Goal: Use online tool/utility: Use online tool/utility

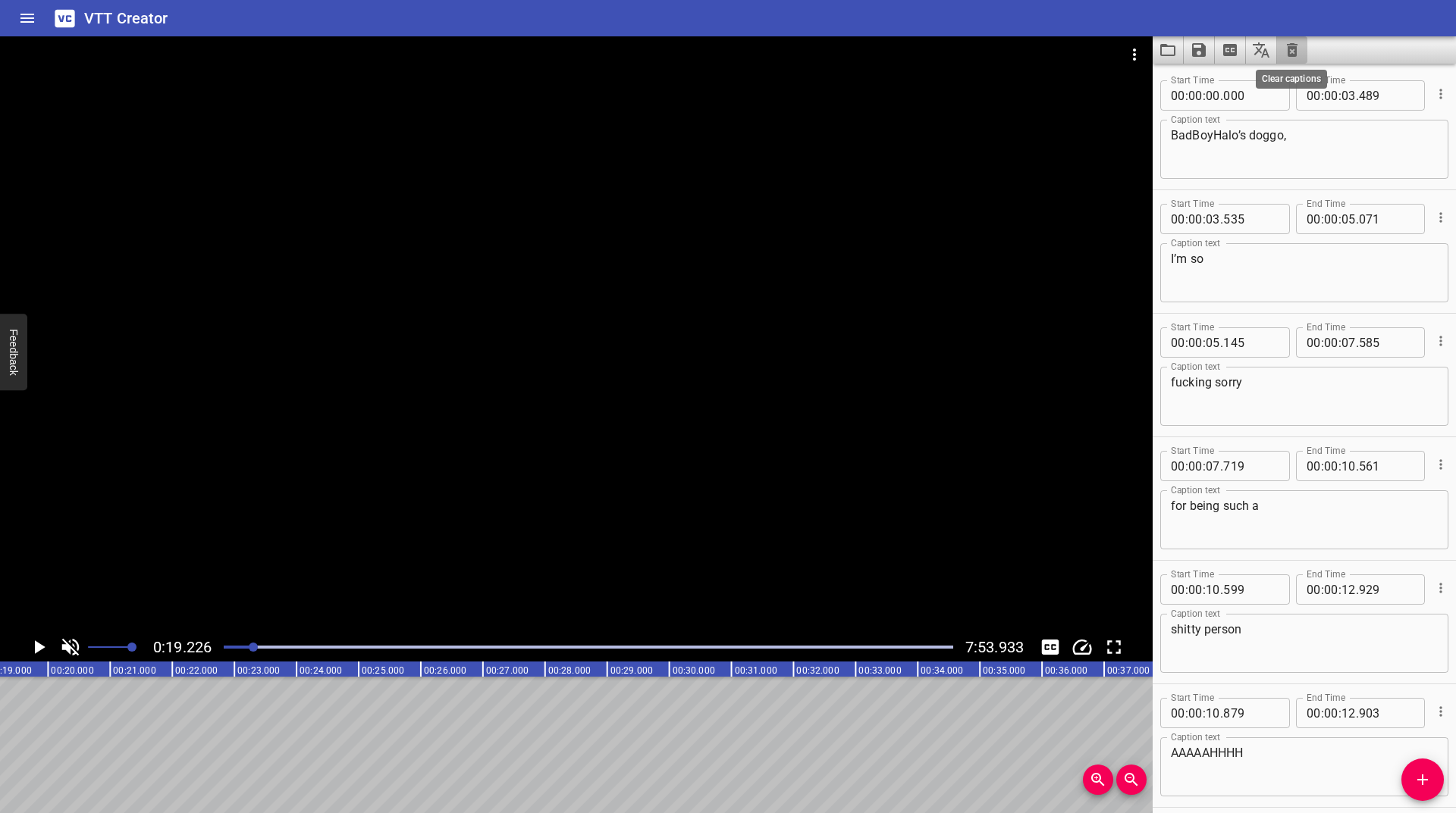
click at [1295, 42] on icon "Clear captions" at bounding box center [1292, 50] width 18 height 18
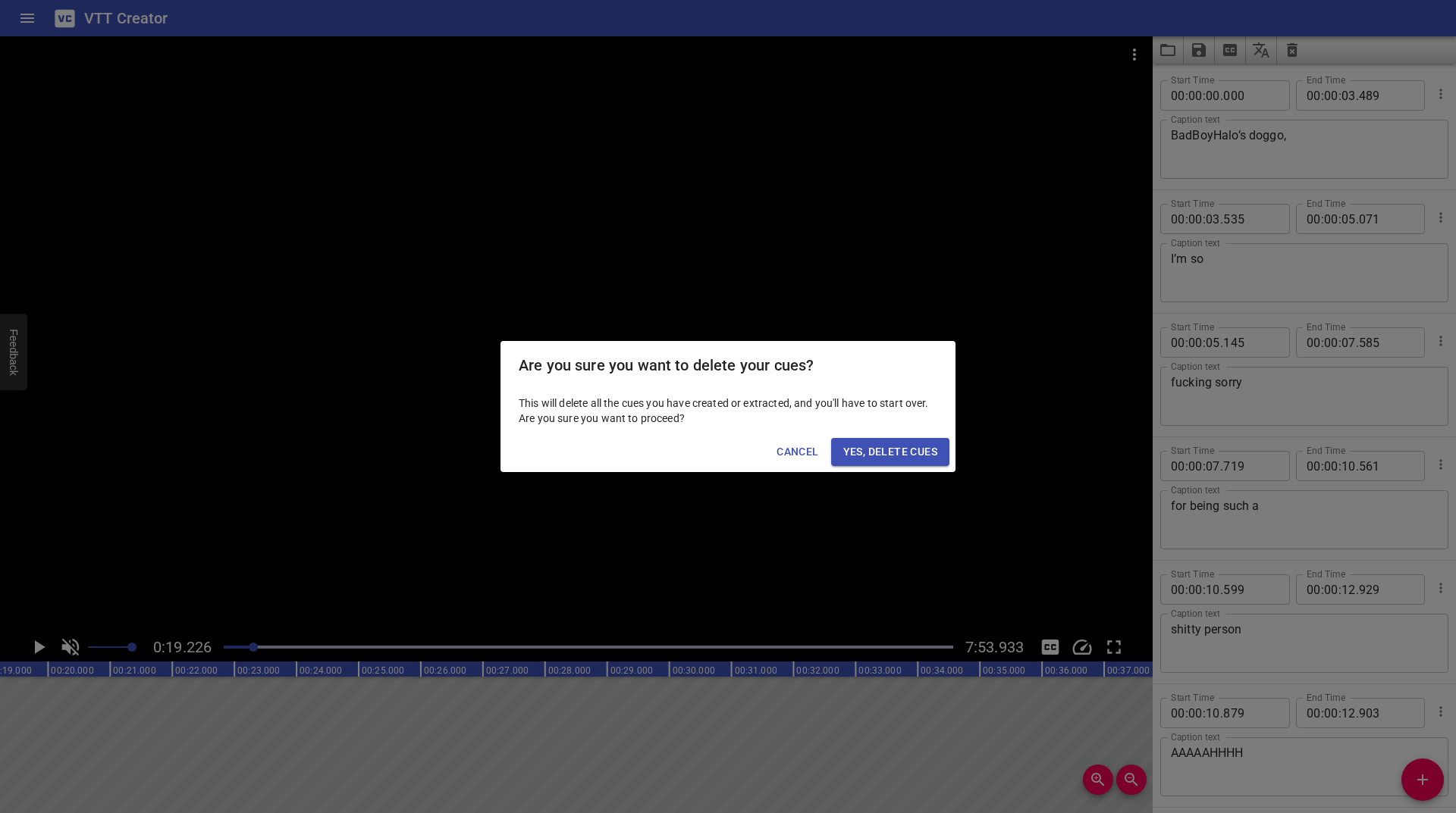
click at [879, 461] on span "Yes, Delete Cues" at bounding box center [890, 452] width 94 height 19
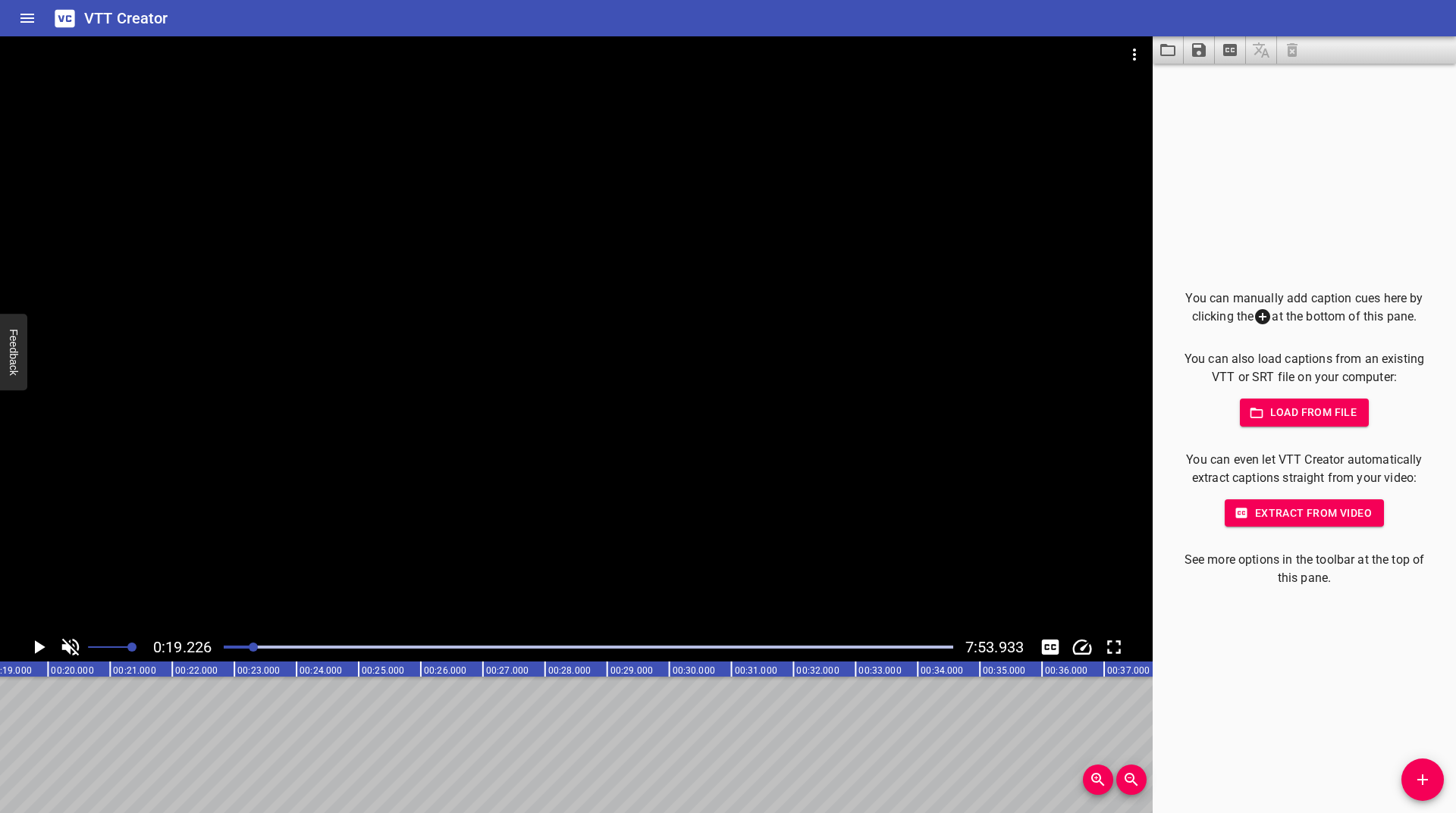
drag, startPoint x: 253, startPoint y: 653, endPoint x: 232, endPoint y: 653, distance: 21.0
click at [232, 653] on div at bounding box center [588, 647] width 748 height 21
drag, startPoint x: 230, startPoint y: 648, endPoint x: 221, endPoint y: 652, distance: 9.8
click at [221, 652] on div at bounding box center [588, 647] width 748 height 21
click at [1421, 773] on icon "Add Cue" at bounding box center [1423, 780] width 18 height 18
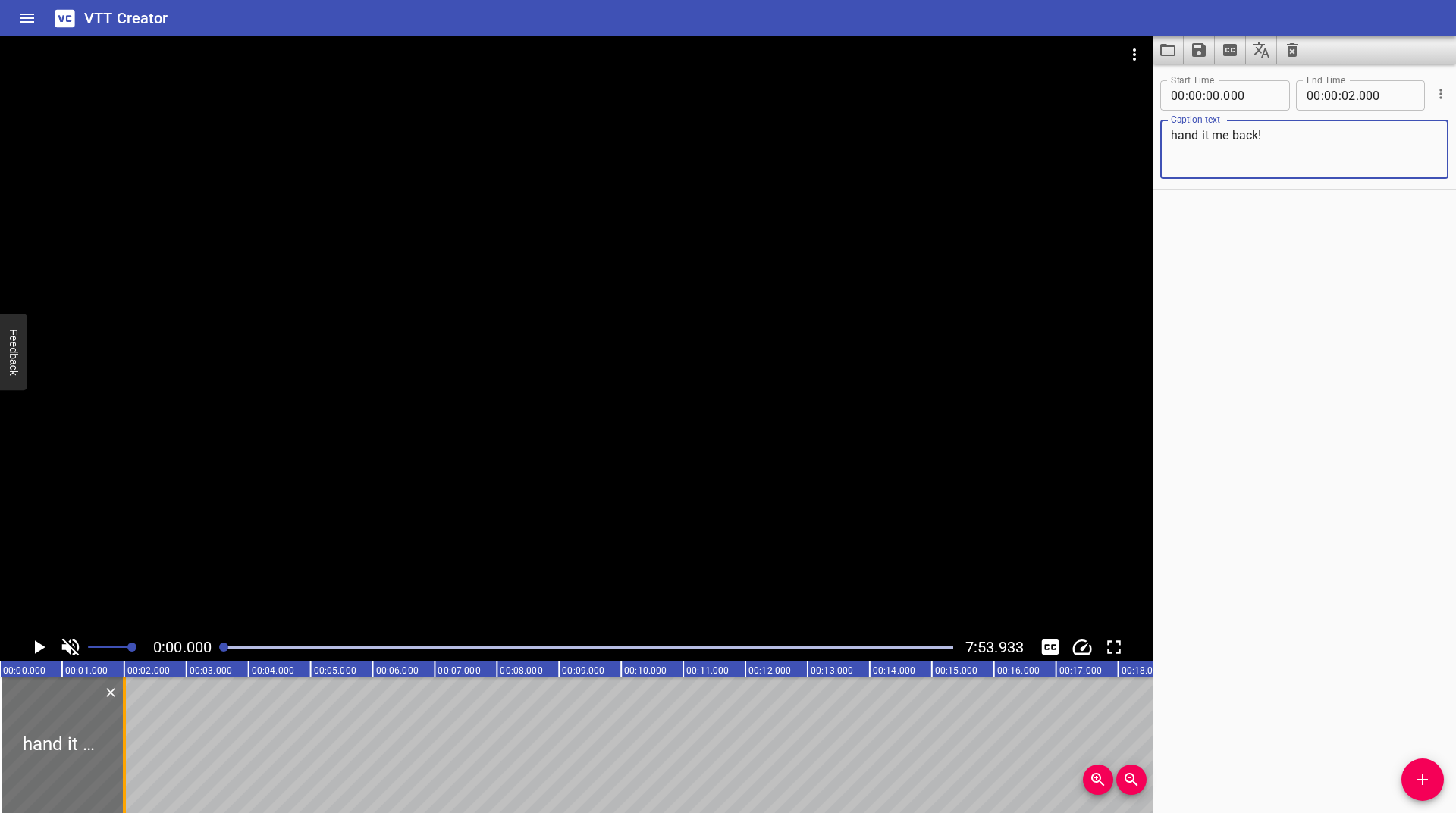
type textarea "hand it me back!"
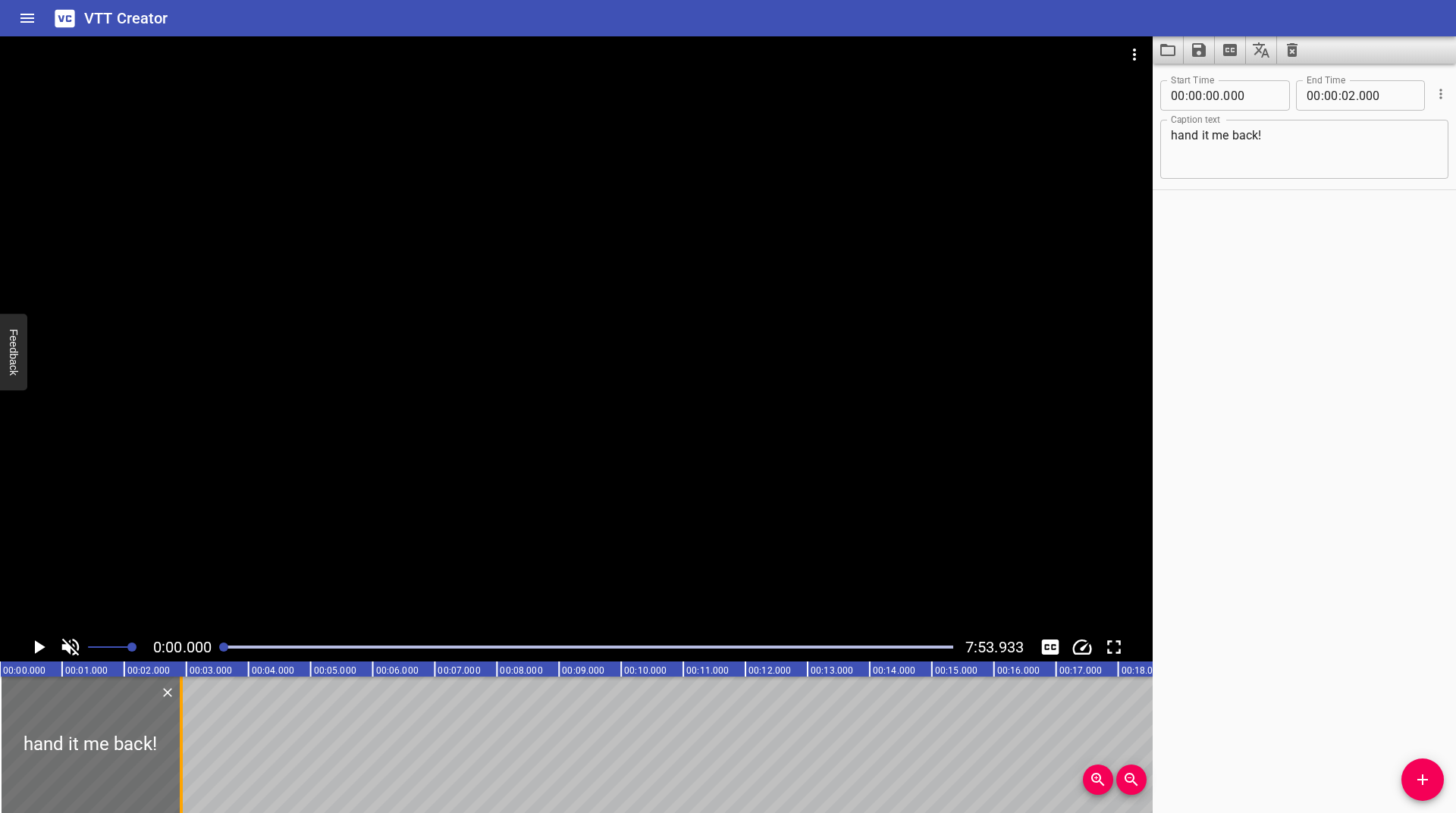
drag, startPoint x: 126, startPoint y: 733, endPoint x: 183, endPoint y: 707, distance: 62.6
click at [183, 707] on div at bounding box center [181, 745] width 15 height 136
type input "916"
click at [40, 649] on icon "Play/Pause" at bounding box center [40, 647] width 11 height 14
click at [40, 649] on icon "Play/Pause" at bounding box center [39, 647] width 23 height 23
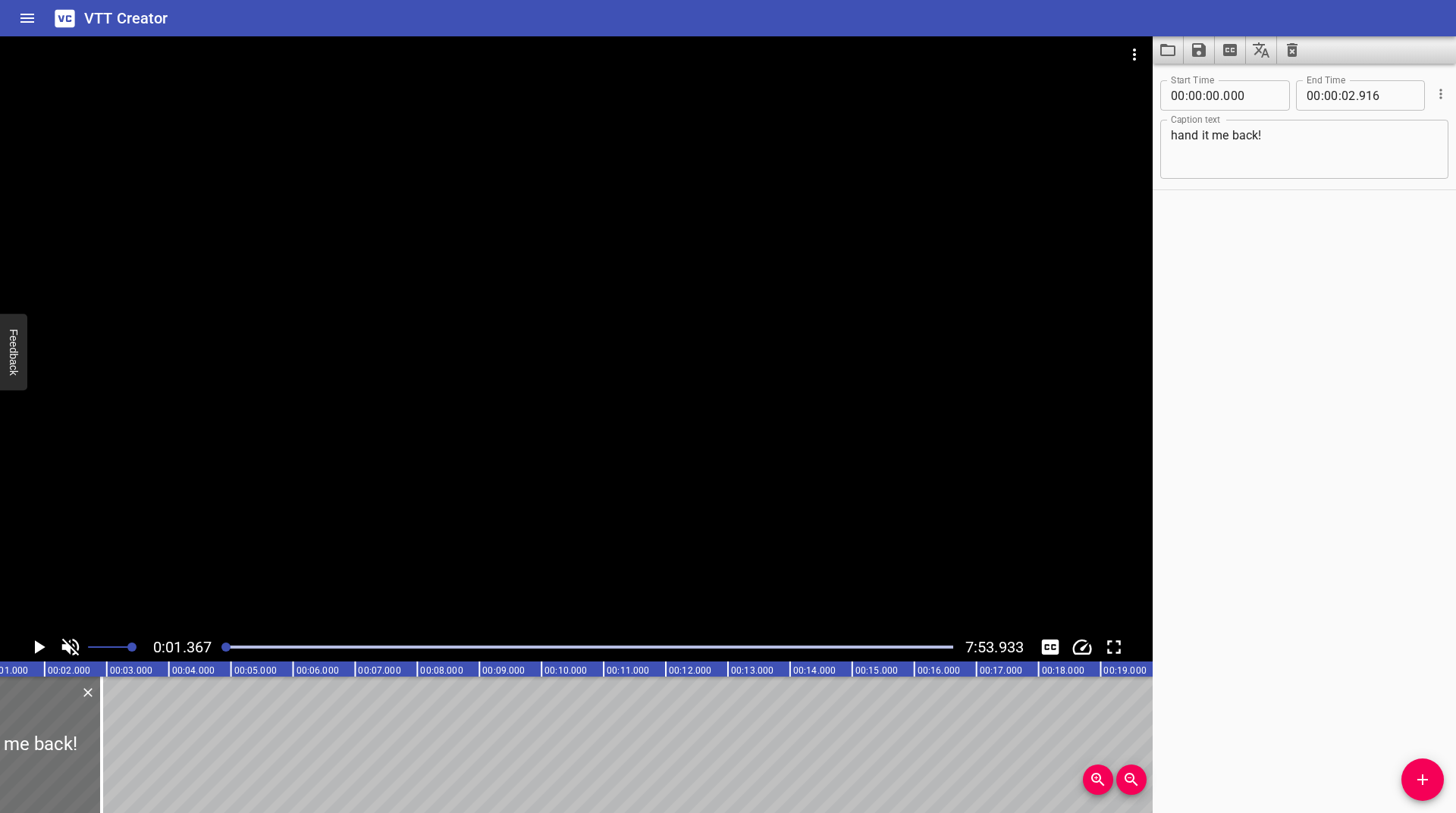
scroll to position [0, 85]
click at [1431, 778] on icon "Add Cue" at bounding box center [1423, 780] width 18 height 18
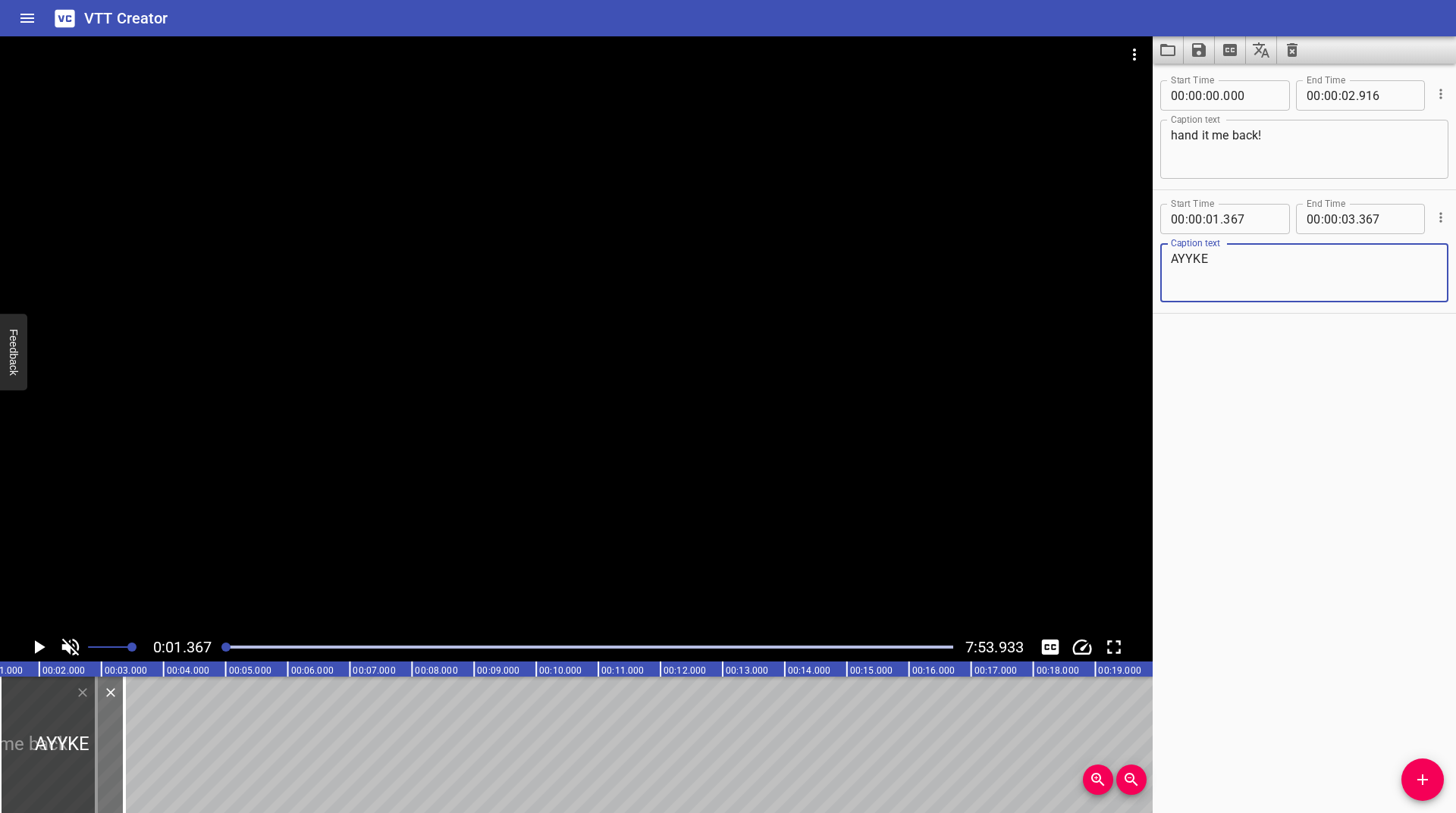
type textarea "AYYKE"
click at [36, 647] on icon "Play/Pause" at bounding box center [40, 647] width 11 height 14
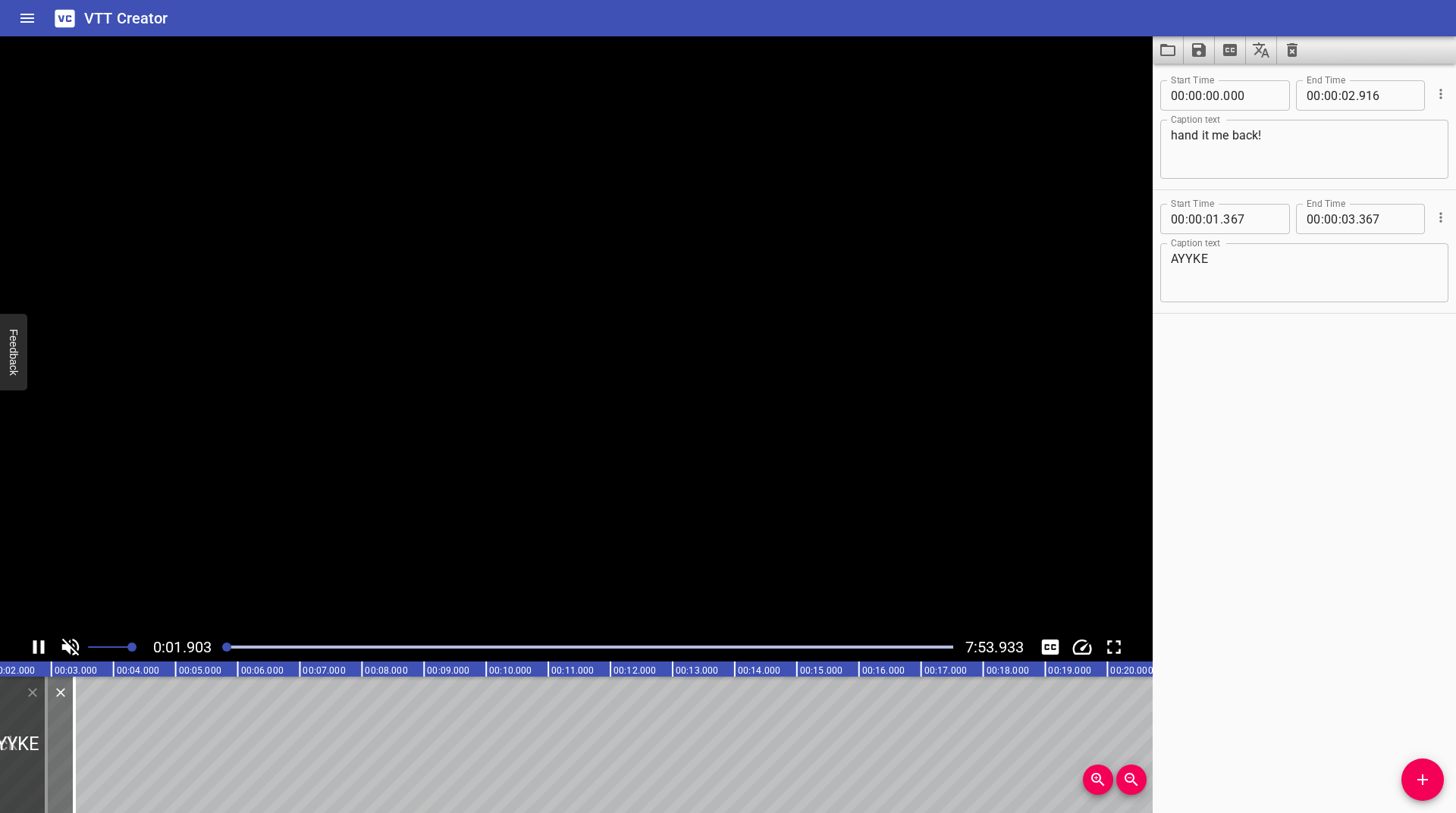
click at [36, 647] on icon "Play/Pause" at bounding box center [39, 647] width 11 height 14
drag, startPoint x: 58, startPoint y: 735, endPoint x: 17, endPoint y: 754, distance: 45.2
click at [17, 754] on div at bounding box center [22, 745] width 15 height 136
type input "02"
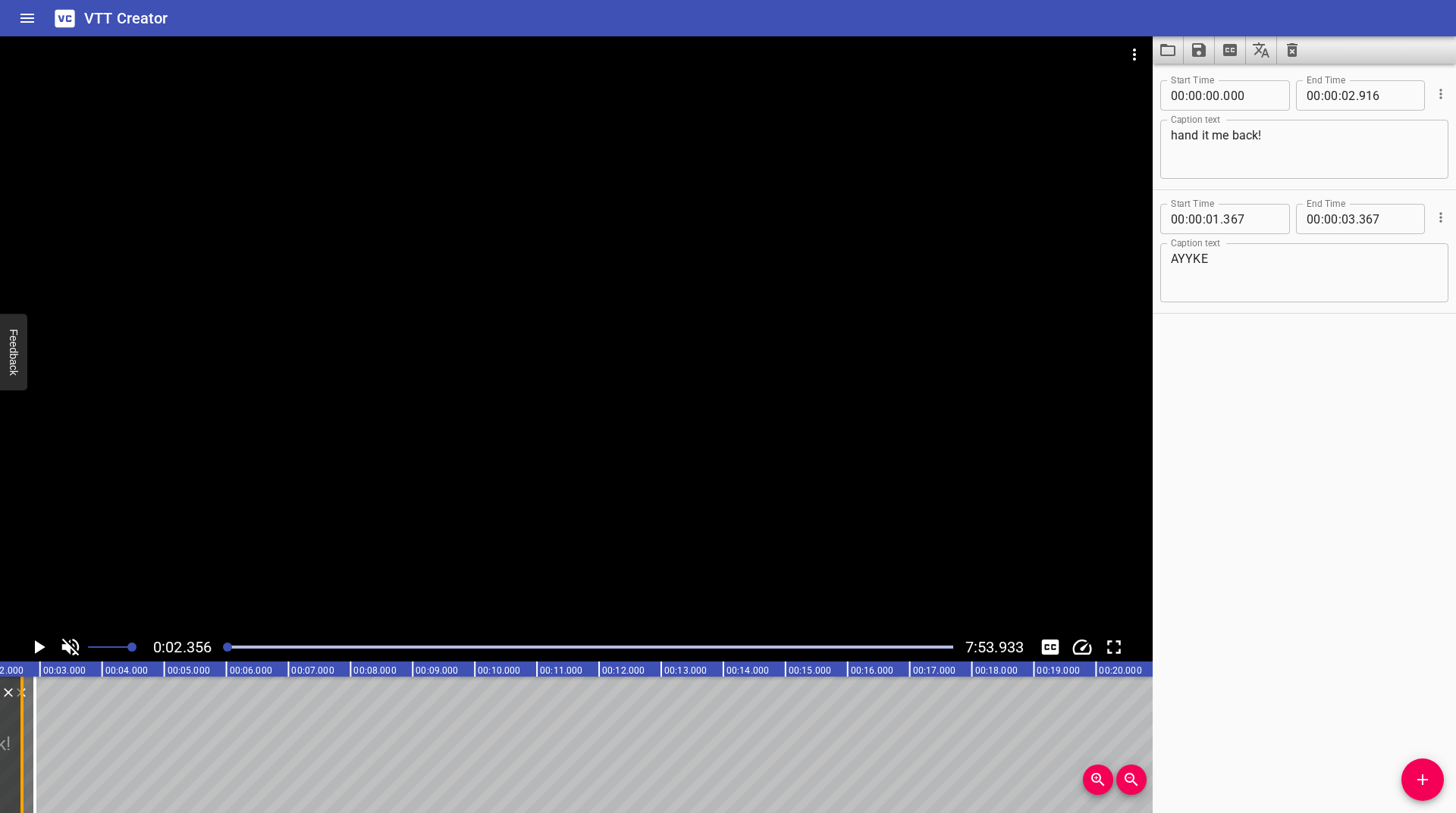
type input "708"
click at [39, 633] on button "Play/Pause" at bounding box center [39, 647] width 29 height 29
click at [43, 637] on icon "Play/Pause" at bounding box center [39, 647] width 23 height 23
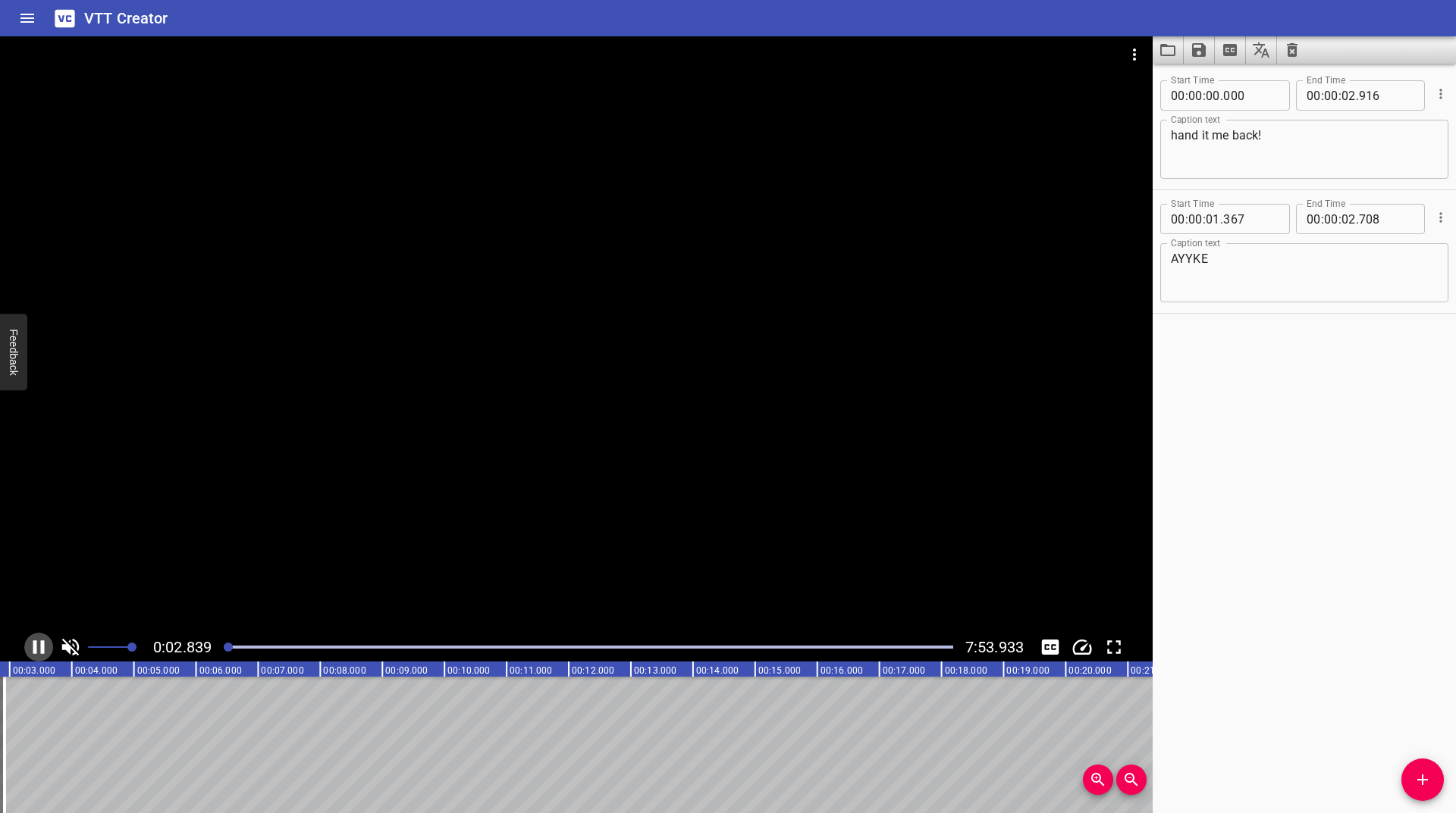
scroll to position [0, 185]
click at [1408, 780] on span "Add Cue" at bounding box center [1423, 780] width 43 height 18
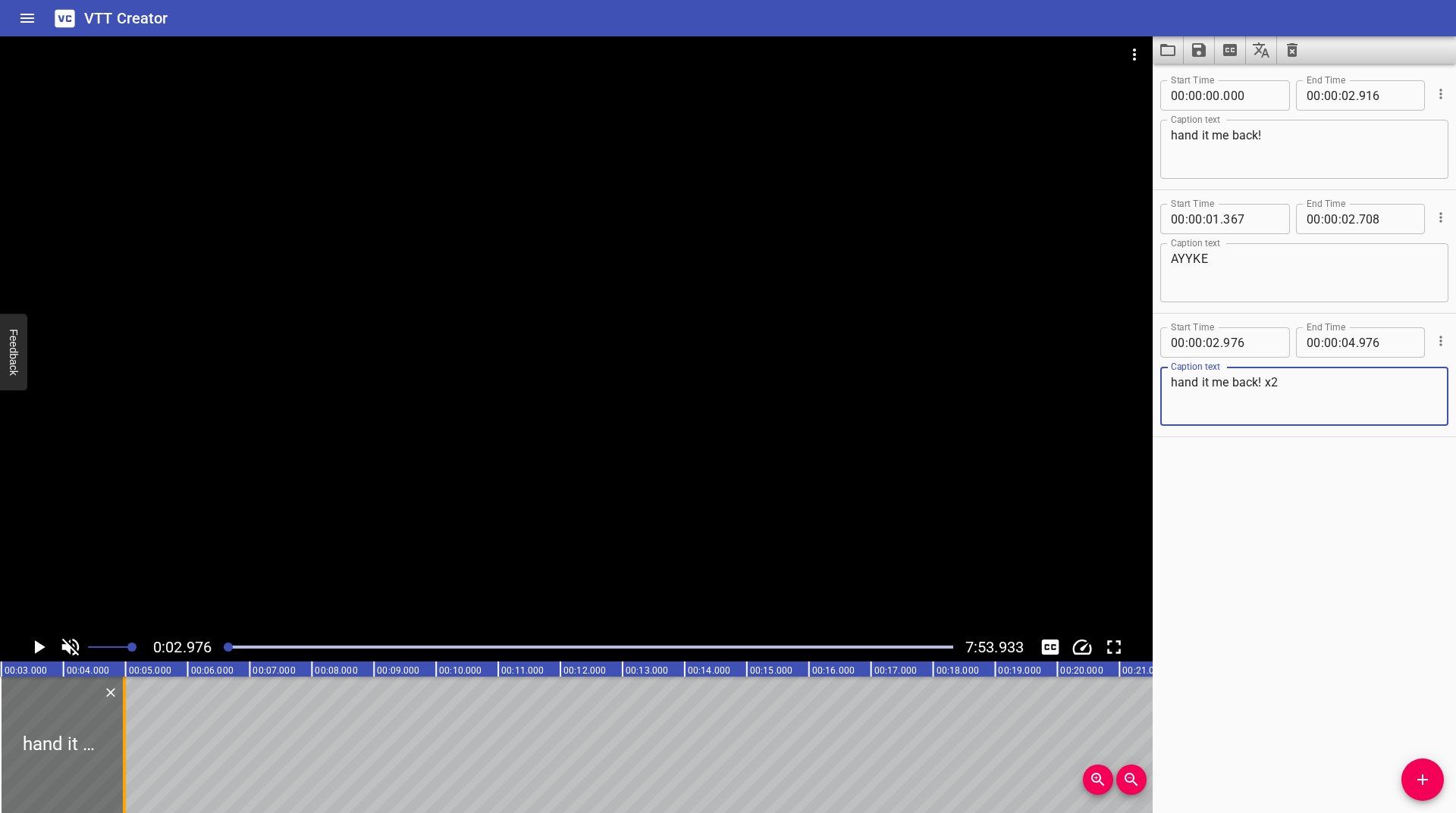
type textarea "hand it me back! x2"
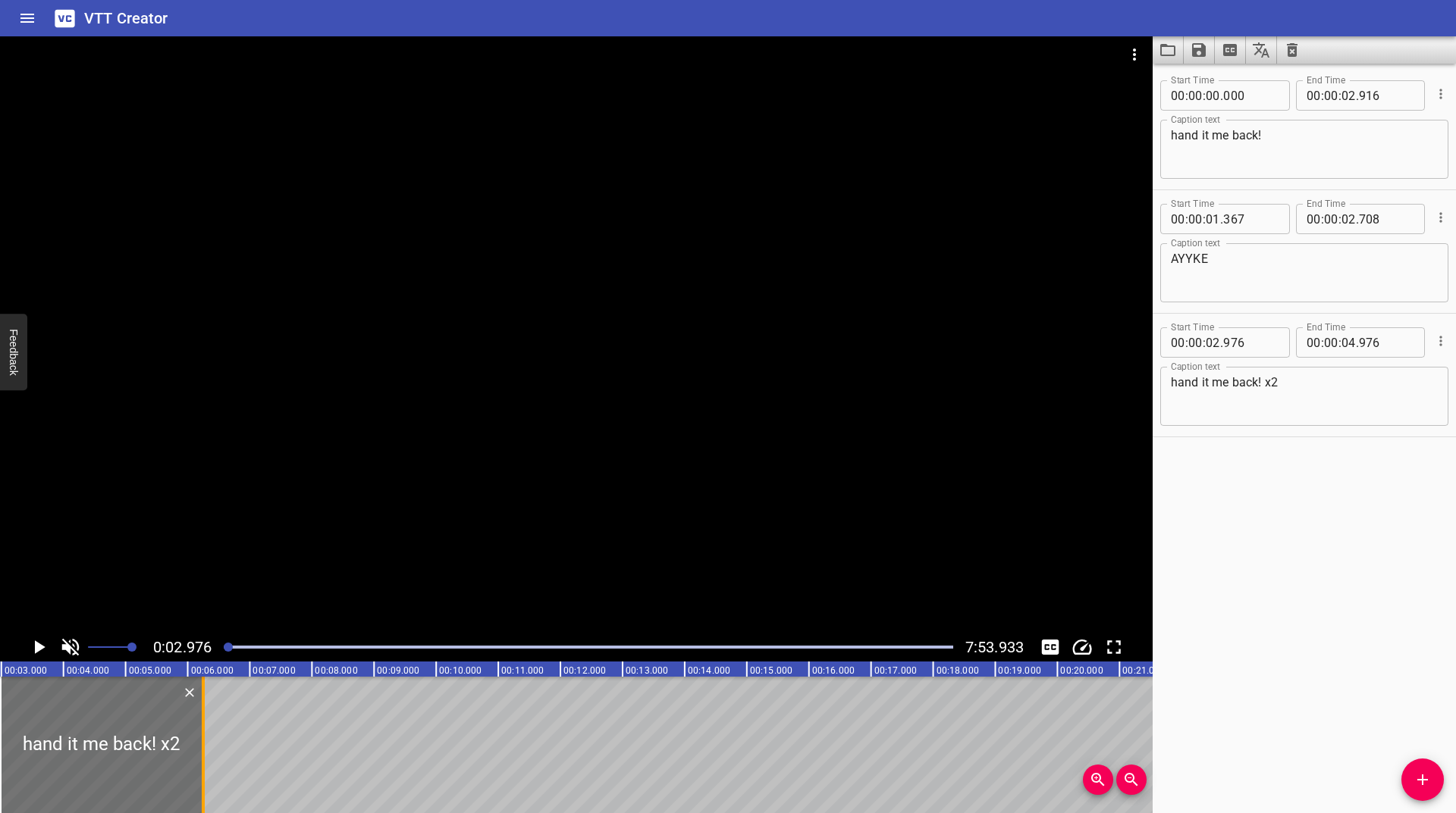
drag, startPoint x: 134, startPoint y: 754, endPoint x: 202, endPoint y: 711, distance: 80.5
click at [202, 711] on div at bounding box center [203, 745] width 3 height 136
type input "06"
type input "245"
click at [33, 644] on icon "Play/Pause" at bounding box center [39, 647] width 23 height 23
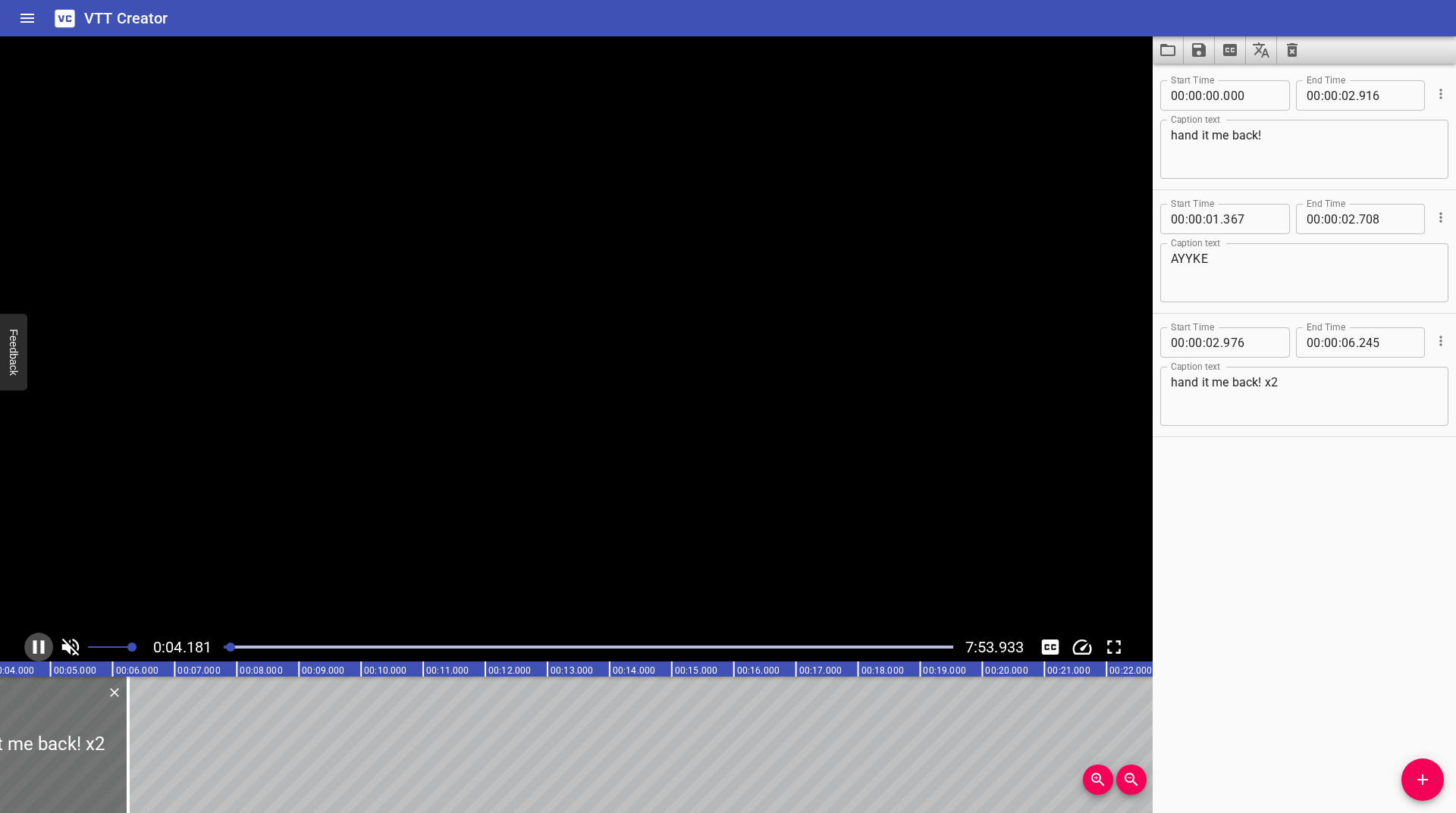
click at [33, 644] on icon "Play/Pause" at bounding box center [39, 647] width 23 height 23
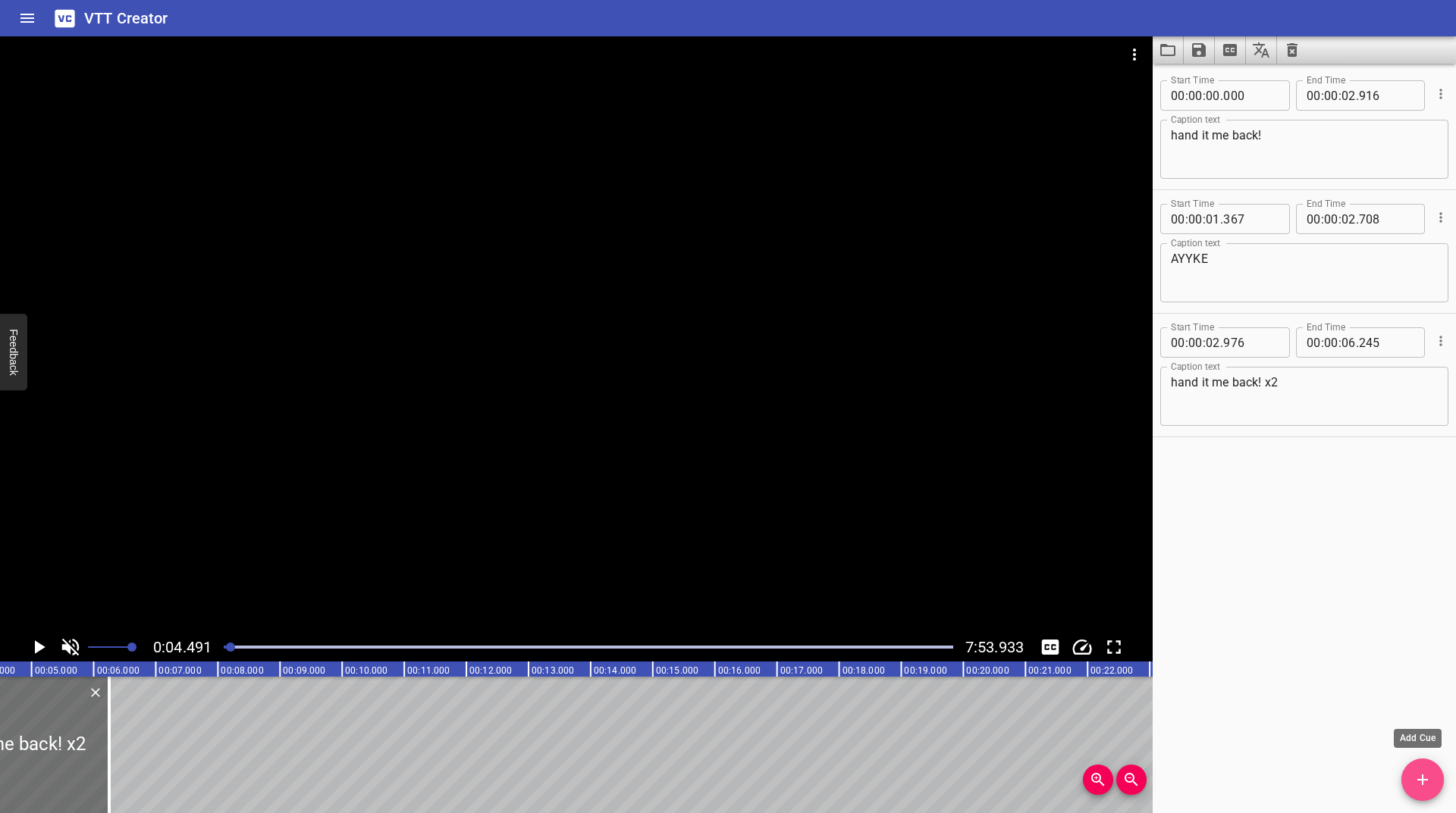
click at [1440, 782] on span "Add Cue" at bounding box center [1423, 780] width 43 height 18
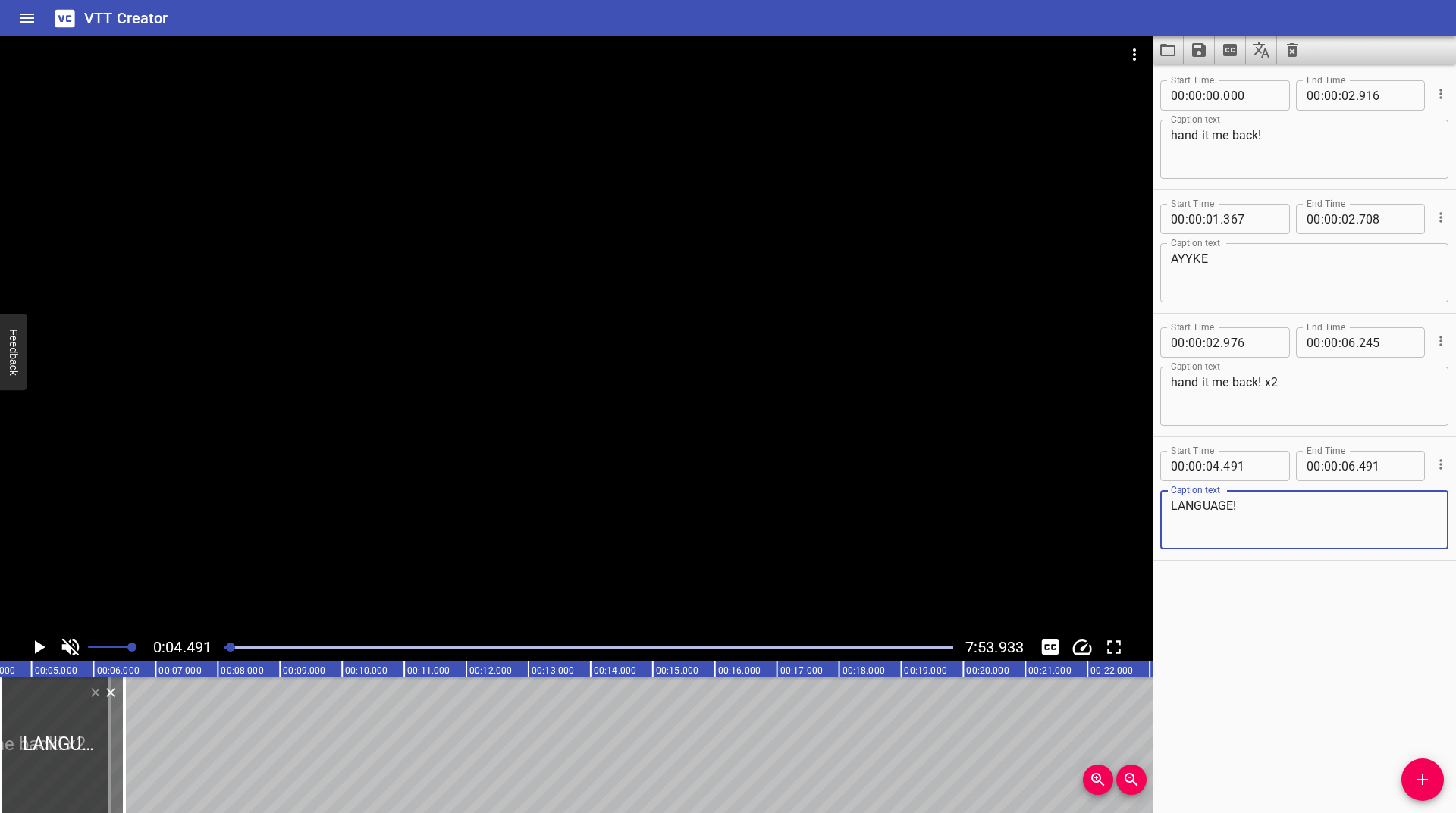
type textarea "LANGUAGE!"
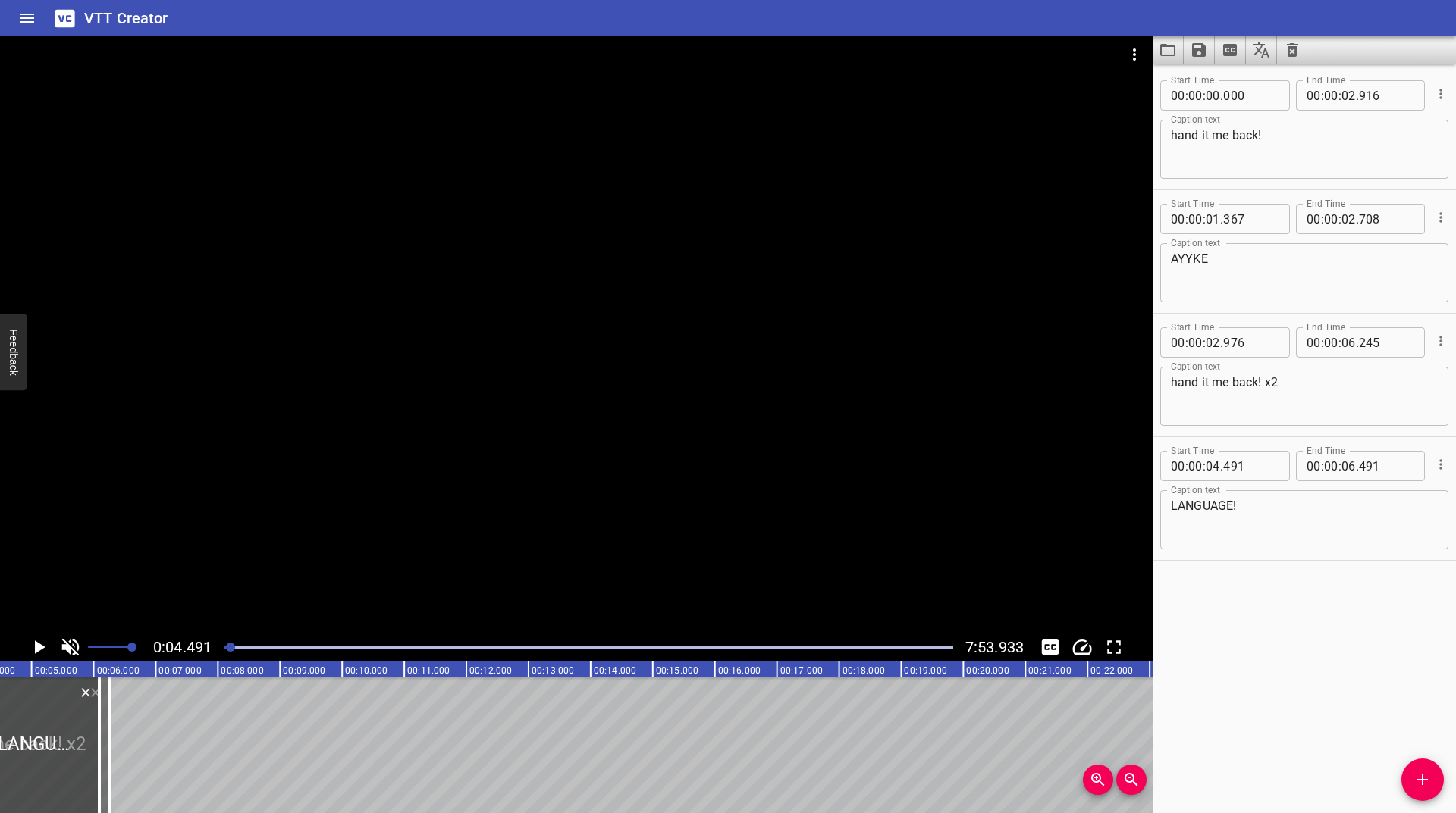
drag, startPoint x: 54, startPoint y: 742, endPoint x: 29, endPoint y: 748, distance: 25.7
click at [29, 748] on div at bounding box center [37, 745] width 124 height 136
type input "088"
click at [38, 640] on icon "Play/Pause" at bounding box center [39, 647] width 23 height 23
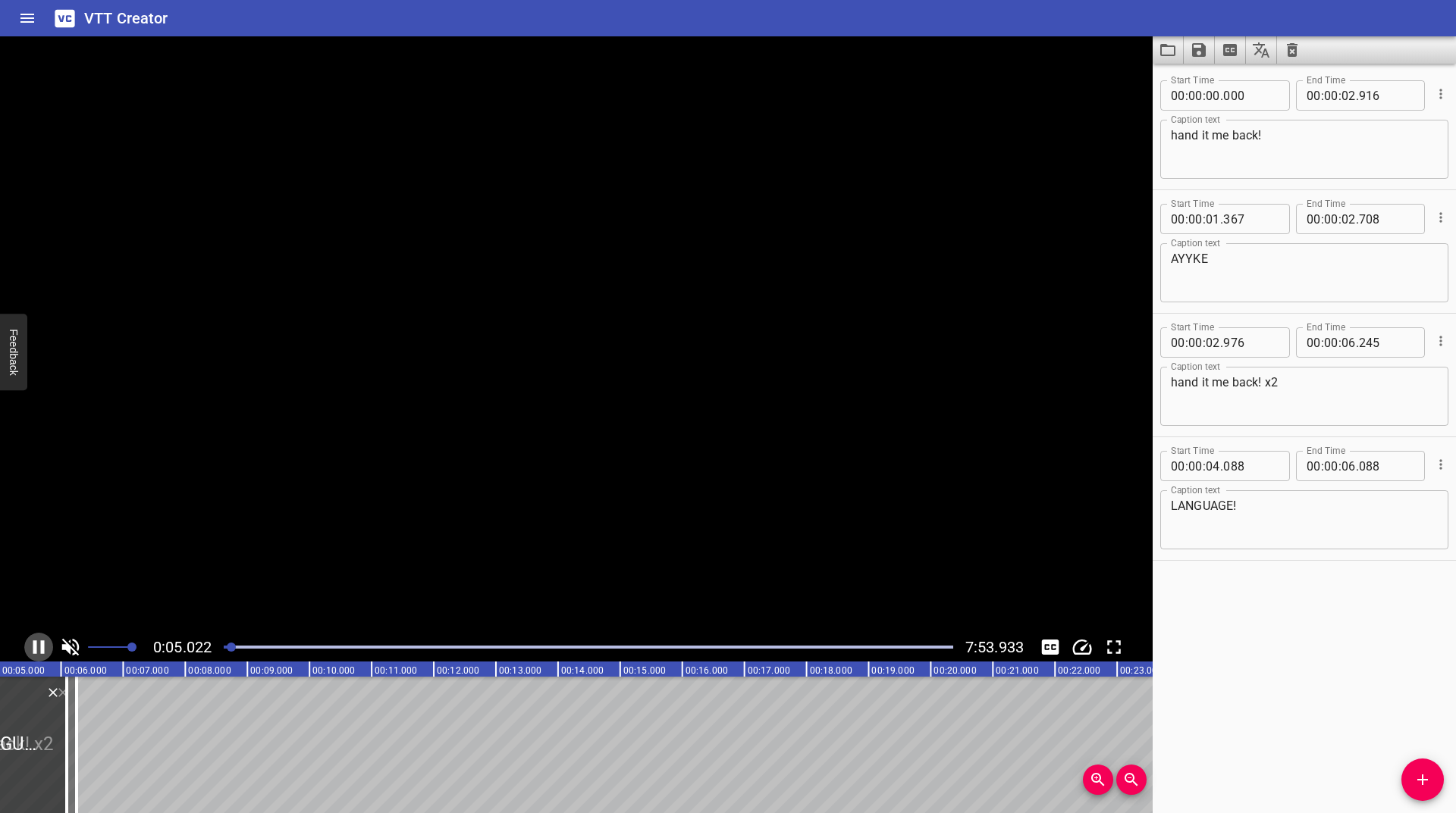
click at [38, 641] on icon "Play/Pause" at bounding box center [39, 647] width 23 height 23
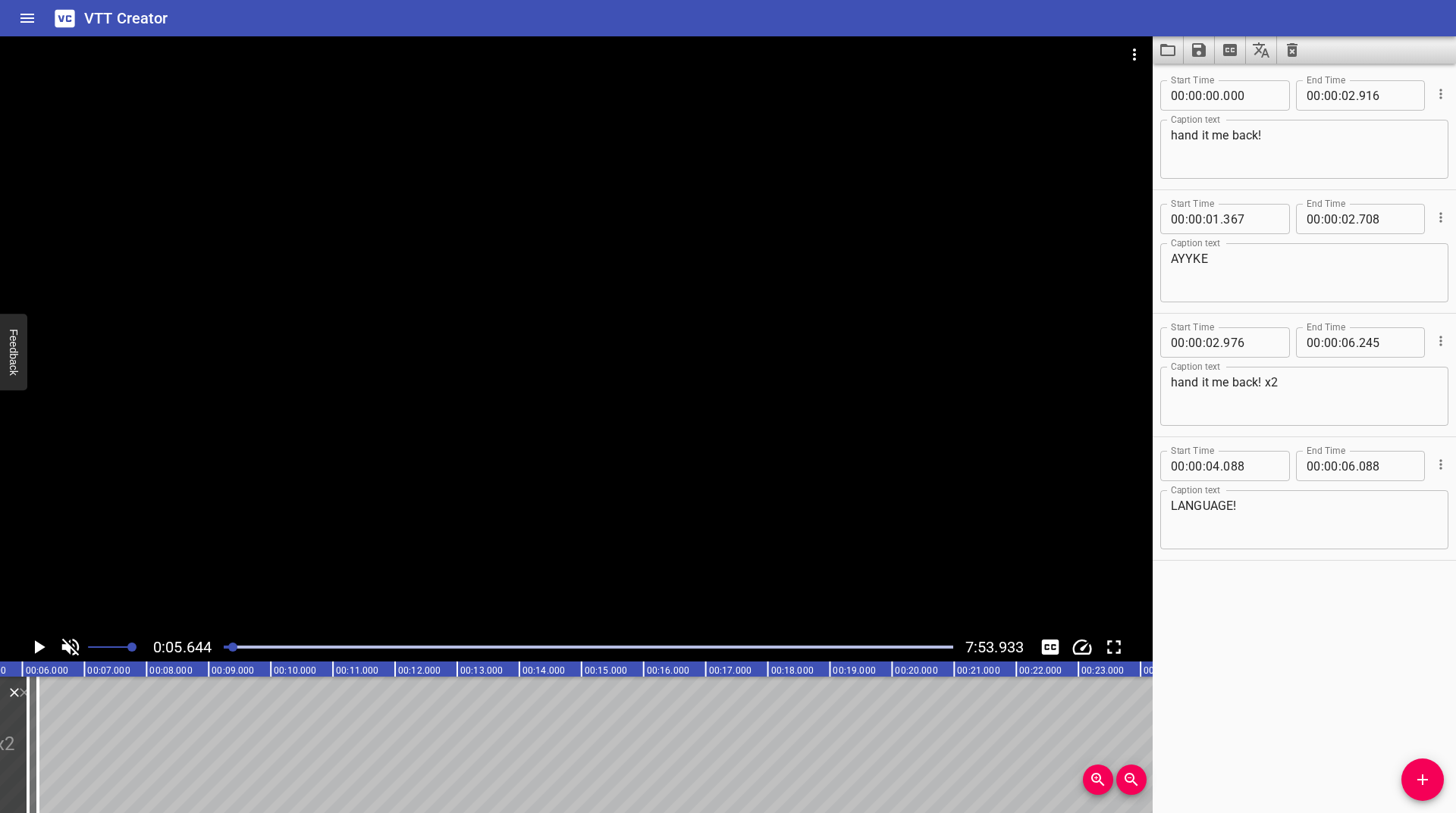
click at [38, 641] on icon "Play/Pause" at bounding box center [39, 647] width 23 height 23
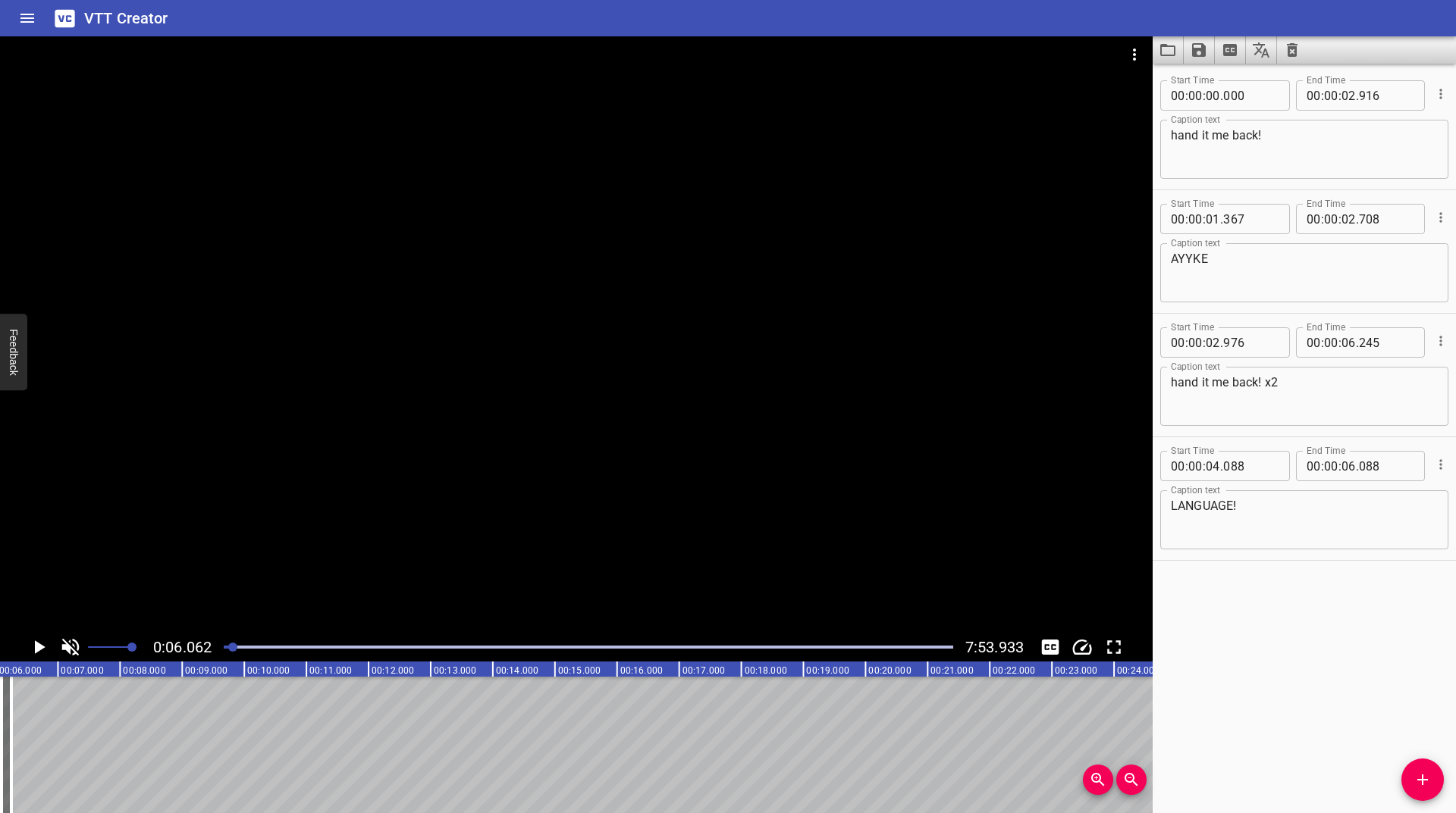
click at [38, 641] on icon "Play/Pause" at bounding box center [39, 647] width 23 height 23
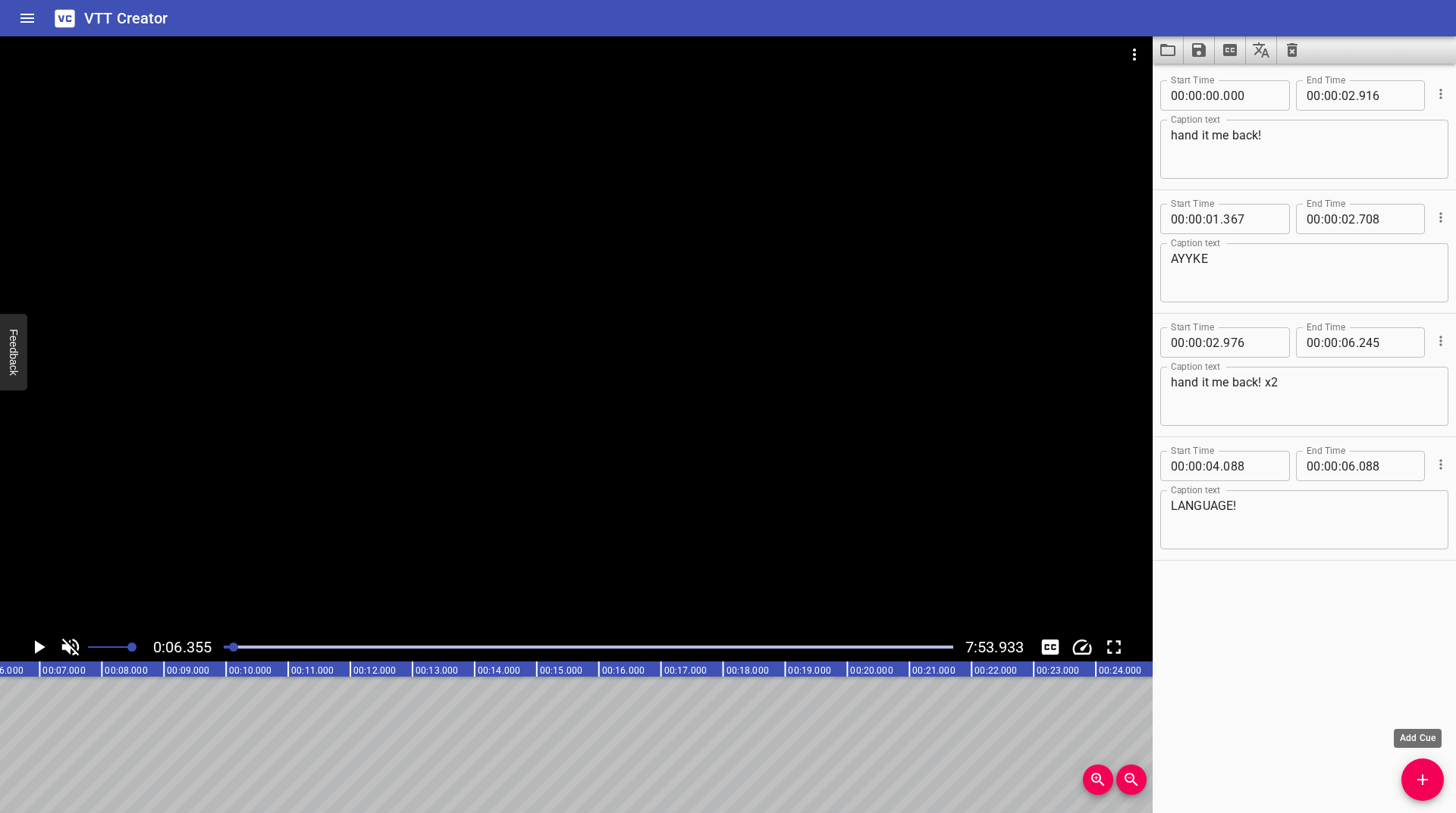
click at [1425, 763] on button "Add Cue" at bounding box center [1423, 780] width 43 height 43
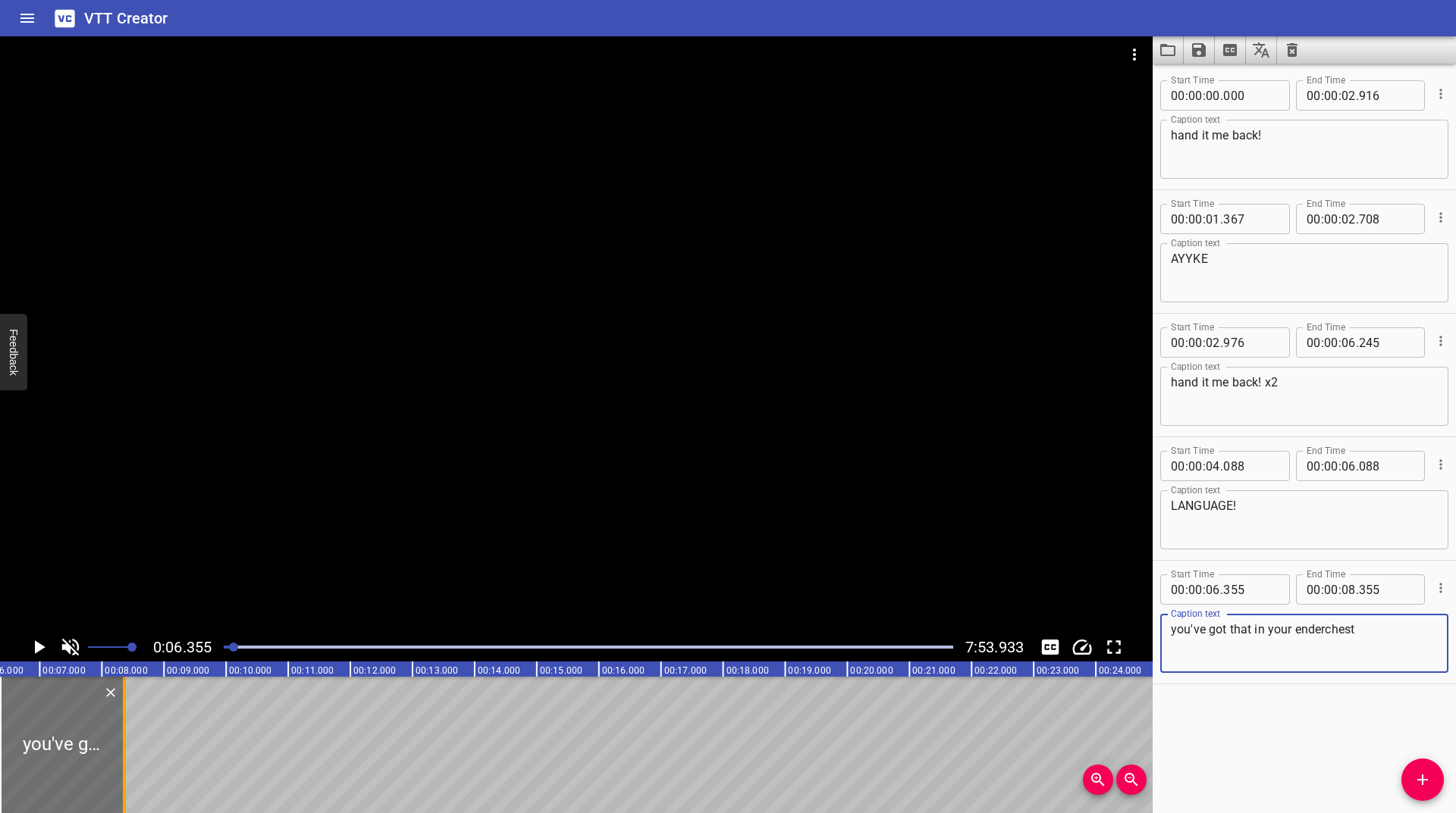
type textarea "you've got that in your enderchest"
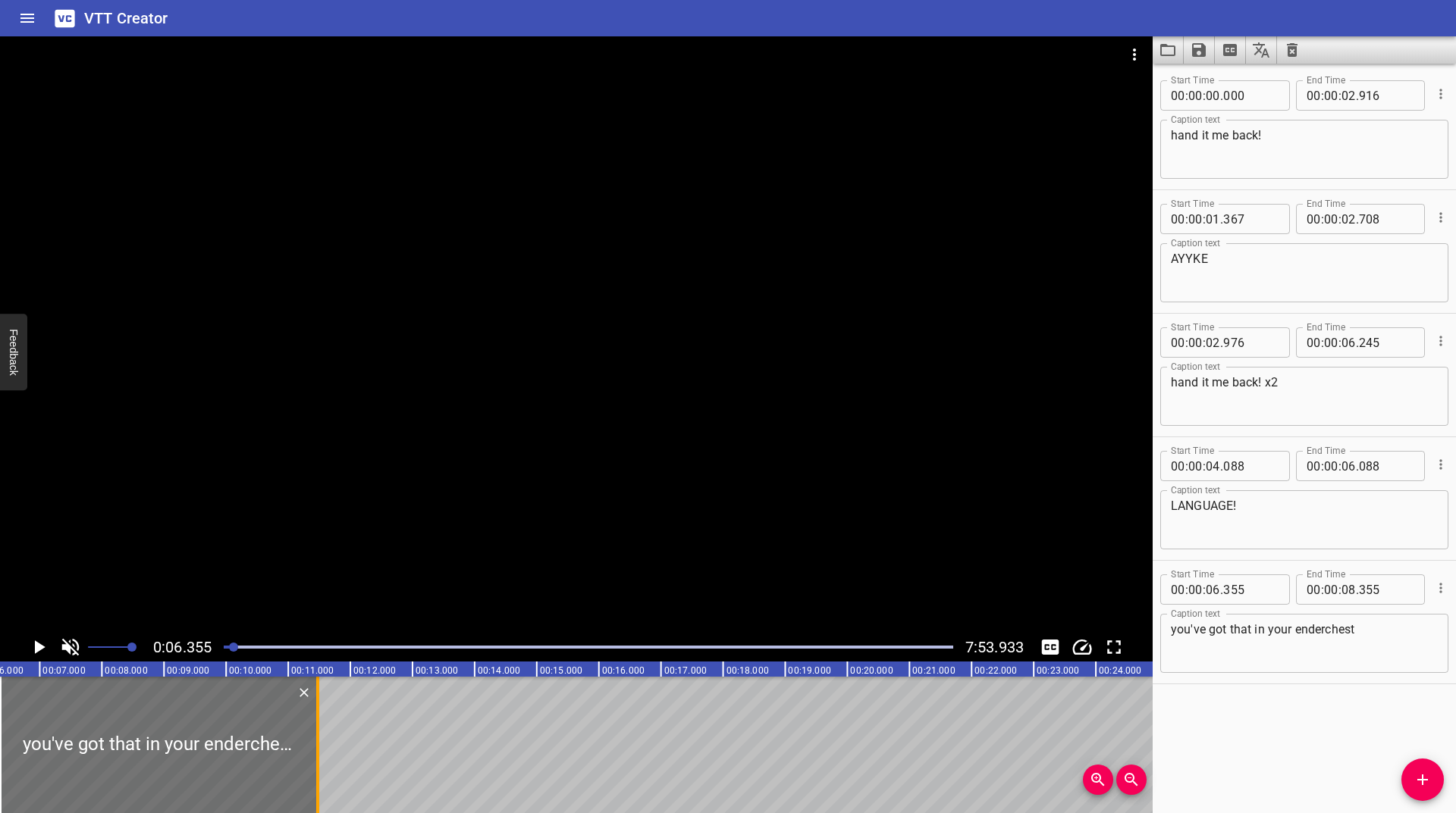
drag, startPoint x: 126, startPoint y: 746, endPoint x: 320, endPoint y: 688, distance: 202.5
click at [320, 688] on div at bounding box center [318, 745] width 15 height 136
type input "11"
type input "468"
